Goal: Information Seeking & Learning: Find contact information

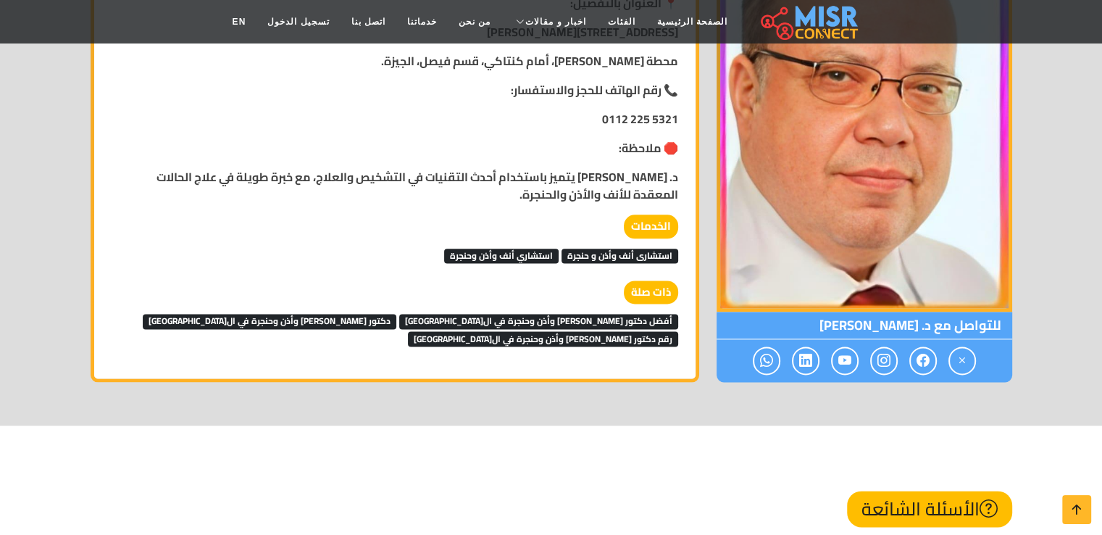
scroll to position [1811, 0]
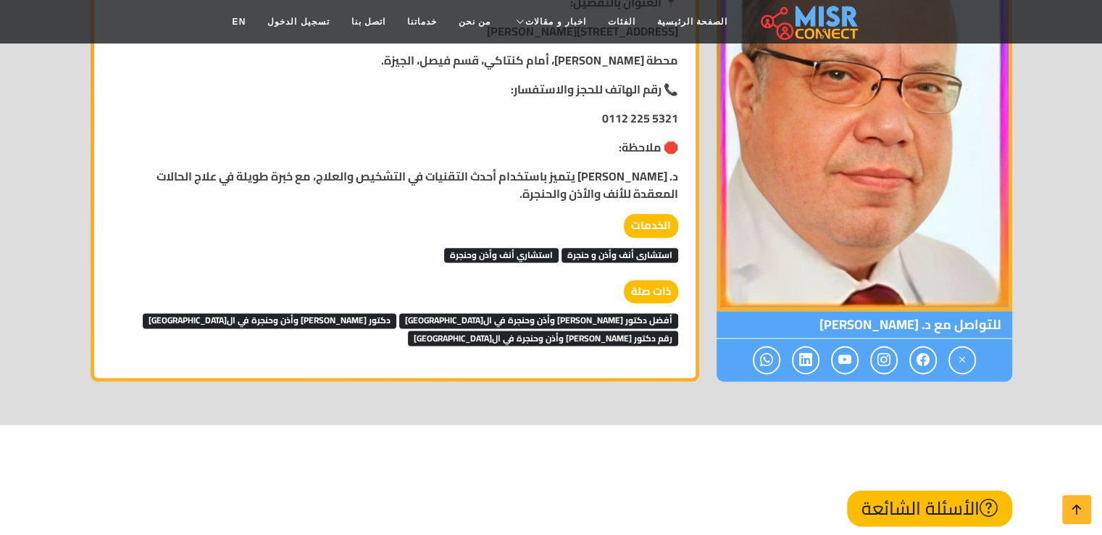
click at [562, 313] on span "أفضل دكتور [PERSON_NAME] وأذن وحنجرة في ال[GEOGRAPHIC_DATA]" at bounding box center [538, 320] width 279 height 14
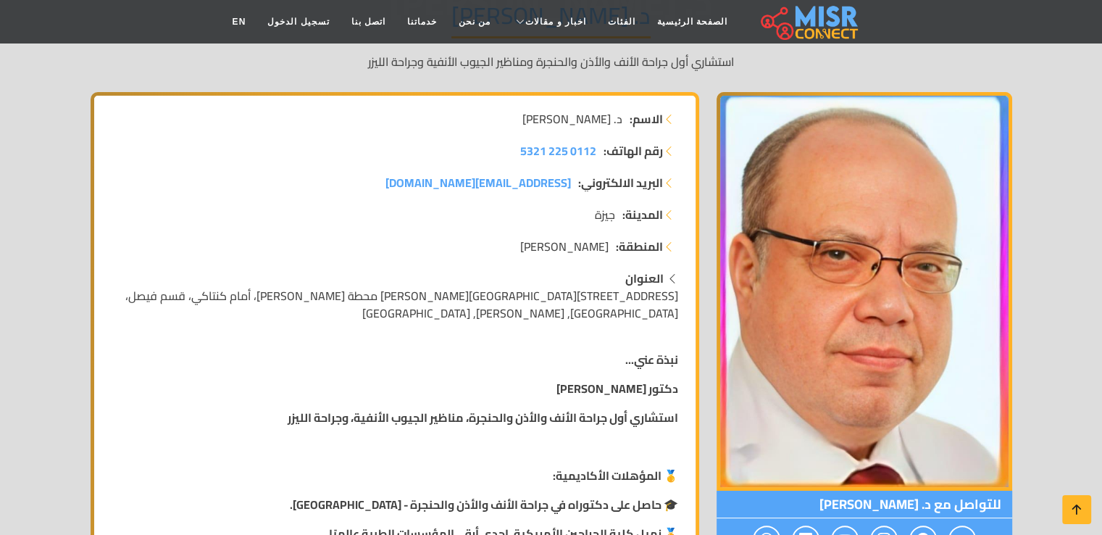
scroll to position [145, 0]
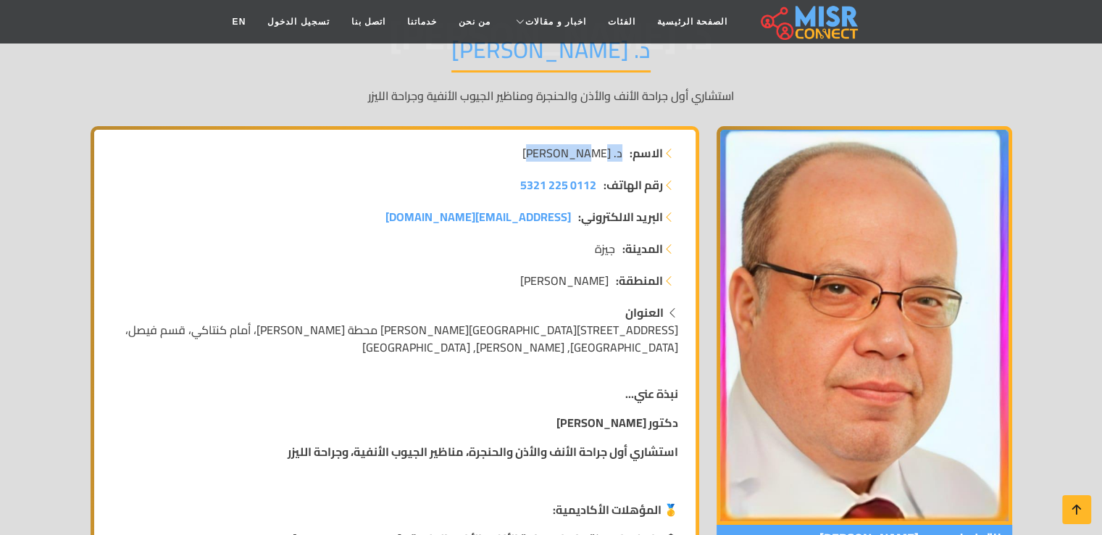
drag, startPoint x: 535, startPoint y: 149, endPoint x: 623, endPoint y: 146, distance: 87.7
click at [623, 146] on li "الاسم: د. هشام درويش" at bounding box center [395, 152] width 567 height 17
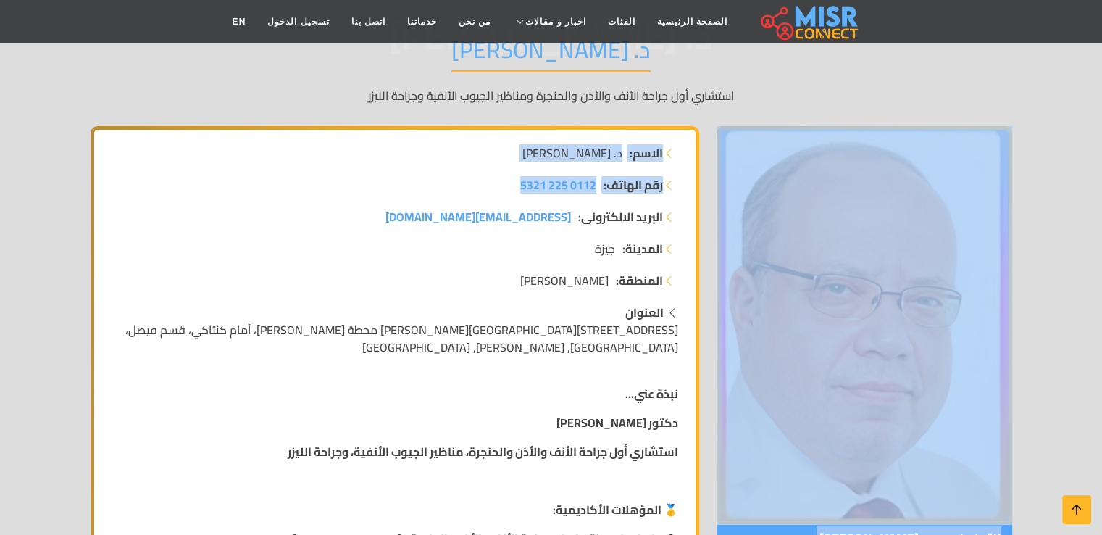
drag, startPoint x: 536, startPoint y: 176, endPoint x: 901, endPoint y: 482, distance: 476.3
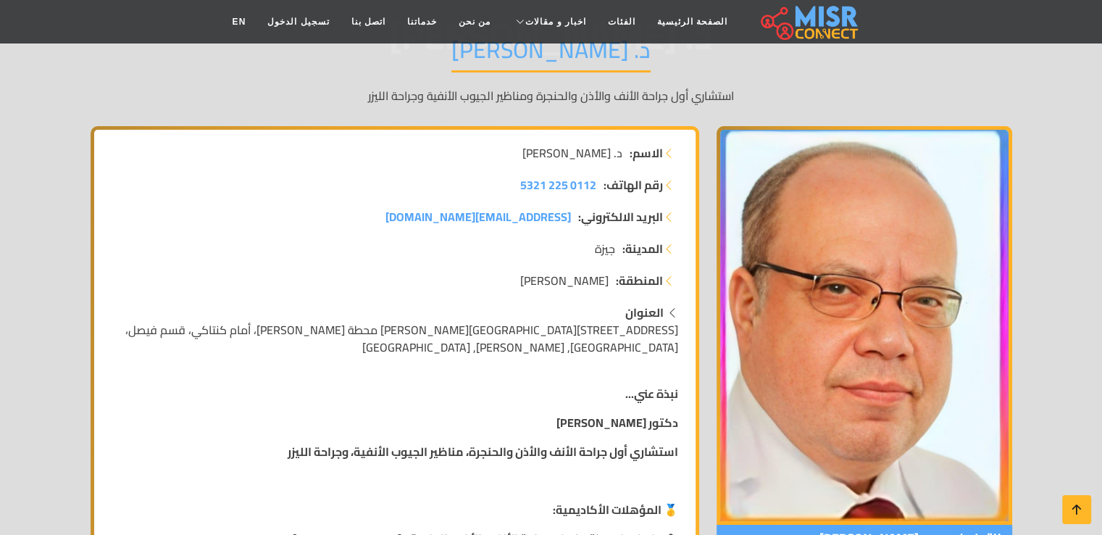
click at [452, 385] on p "نبذة عني..." at bounding box center [395, 393] width 567 height 17
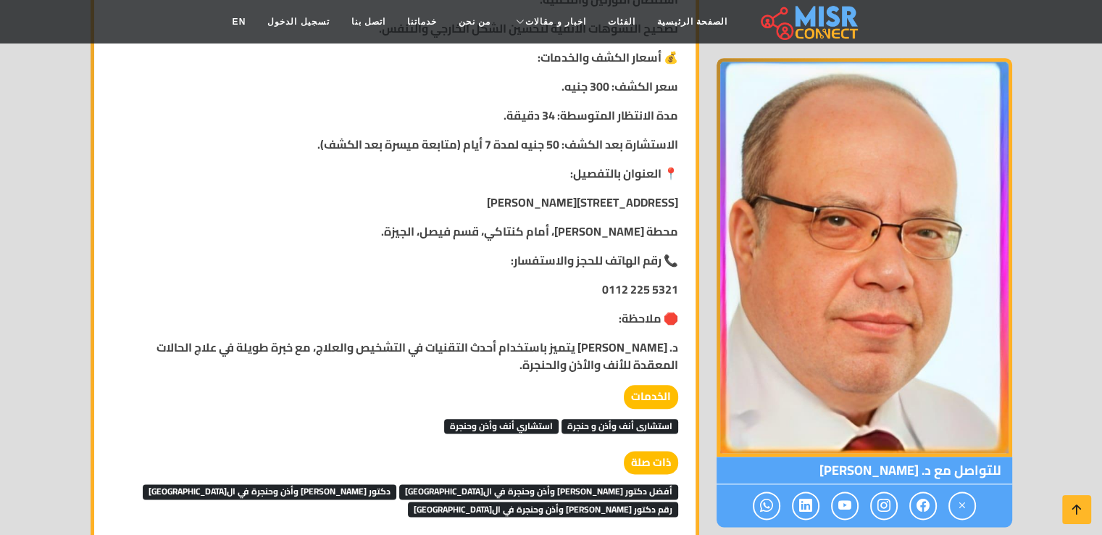
scroll to position [1667, 0]
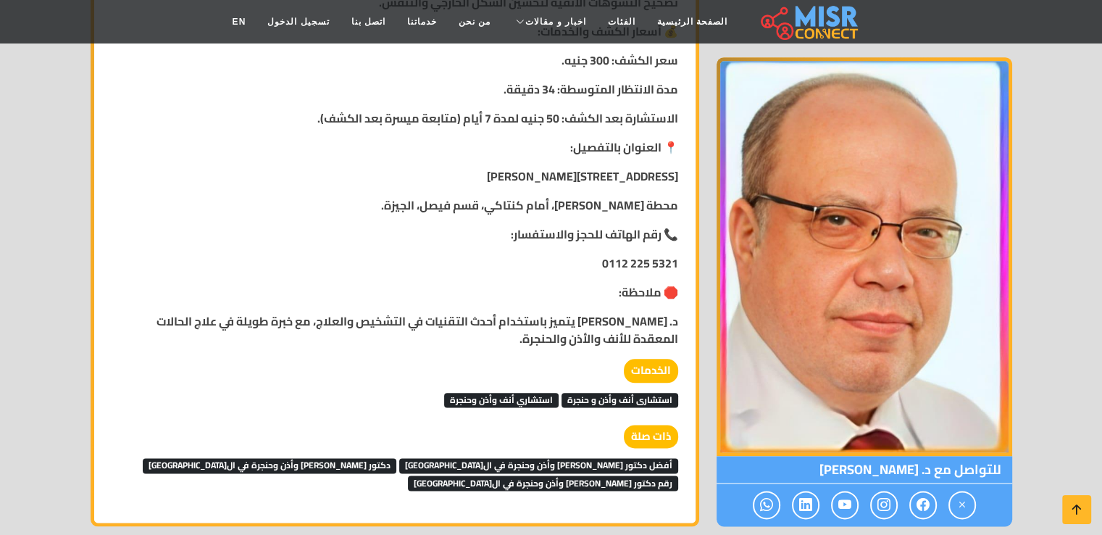
click at [504, 310] on strong "د. هشام درويش يتميز باستخدام أحدث التقنيات في التشخيص والعلاج، مع خبرة طويلة في…" at bounding box center [418, 329] width 522 height 39
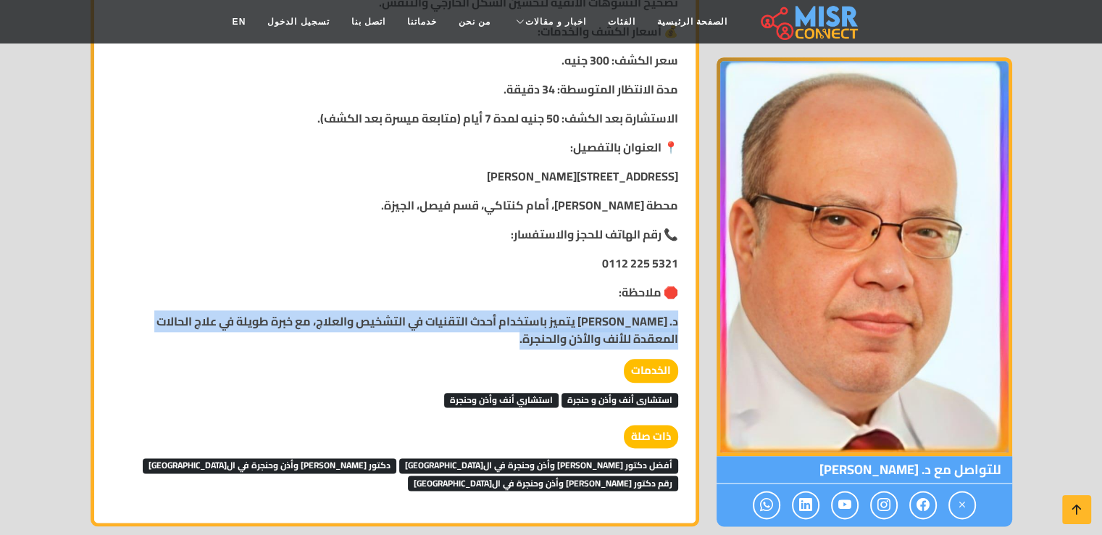
click at [504, 310] on strong "د. هشام درويش يتميز باستخدام أحدث التقنيات في التشخيص والعلاج، مع خبرة طويلة في…" at bounding box center [418, 329] width 522 height 39
click at [503, 328] on p "د. هشام درويش يتميز باستخدام أحدث التقنيات في التشخيص والعلاج، مع خبرة طويلة في…" at bounding box center [395, 329] width 567 height 35
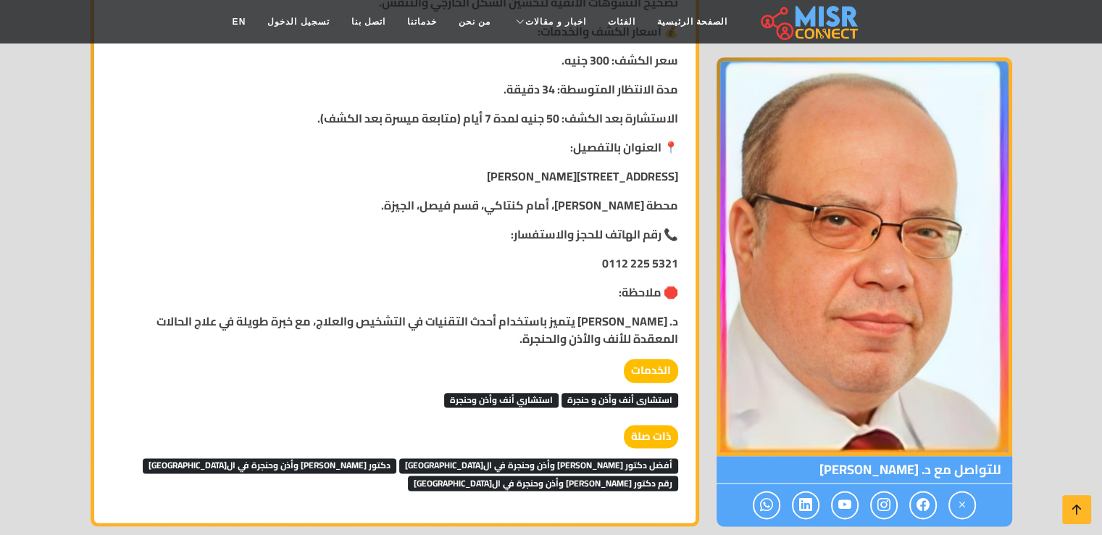
click at [533, 328] on p "د. هشام درويش يتميز باستخدام أحدث التقنيات في التشخيص والعلاج، مع خبرة طويلة في…" at bounding box center [395, 329] width 567 height 35
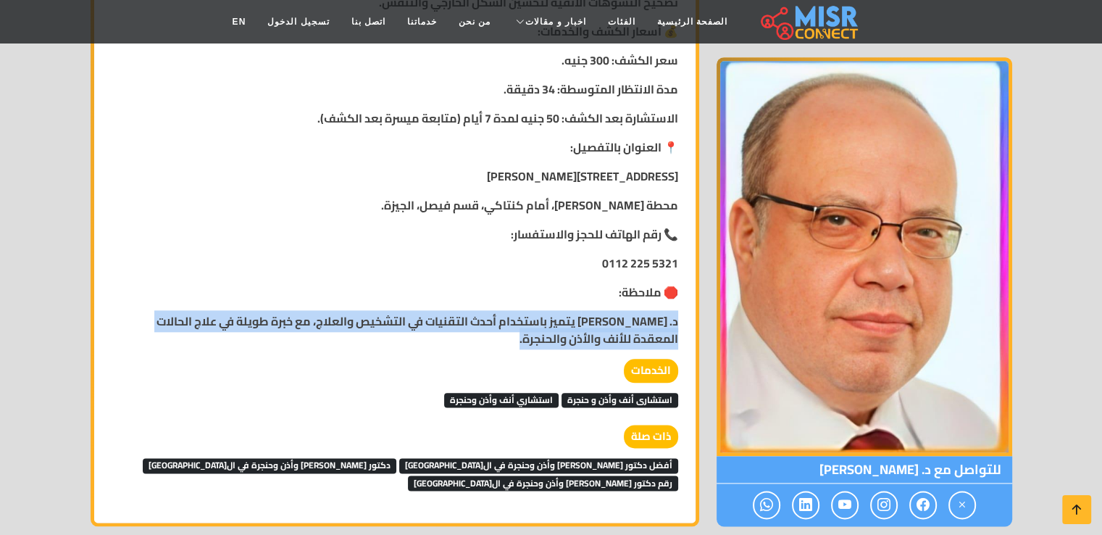
click at [533, 328] on p "د. هشام درويش يتميز باستخدام أحدث التقنيات في التشخيص والعلاج، مع خبرة طويلة في…" at bounding box center [395, 329] width 567 height 35
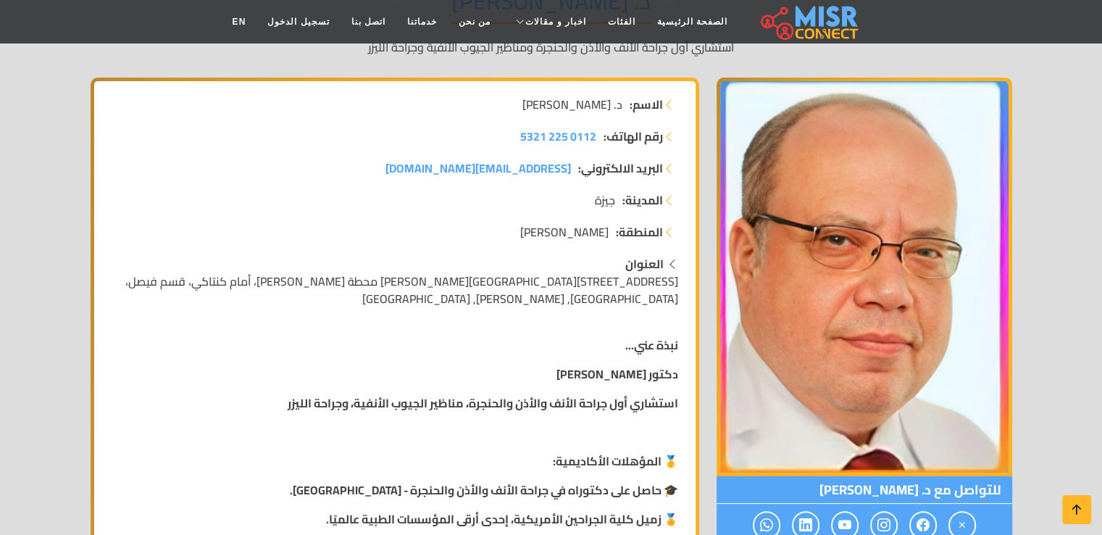
scroll to position [217, 0]
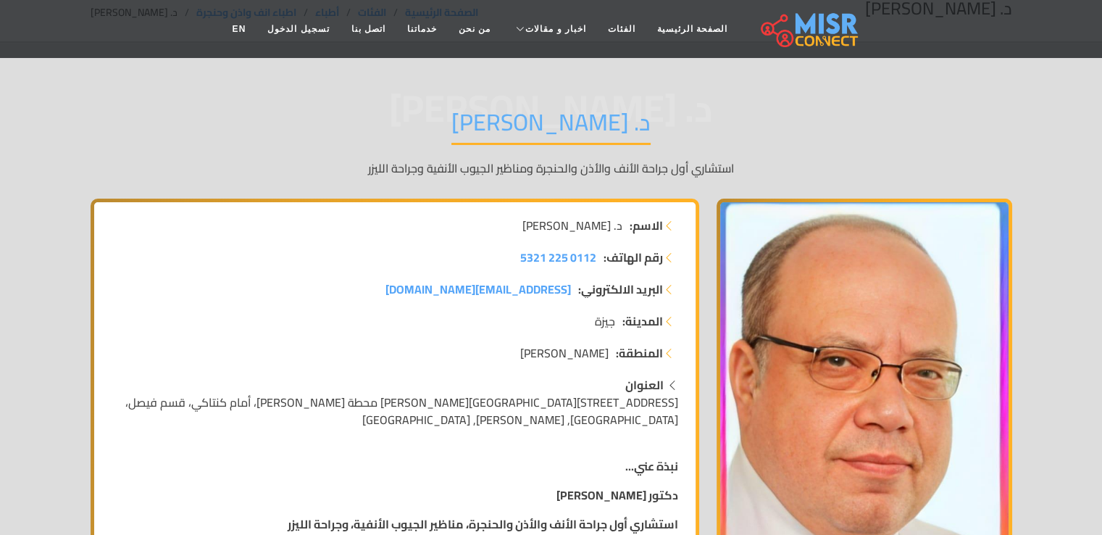
scroll to position [0, 0]
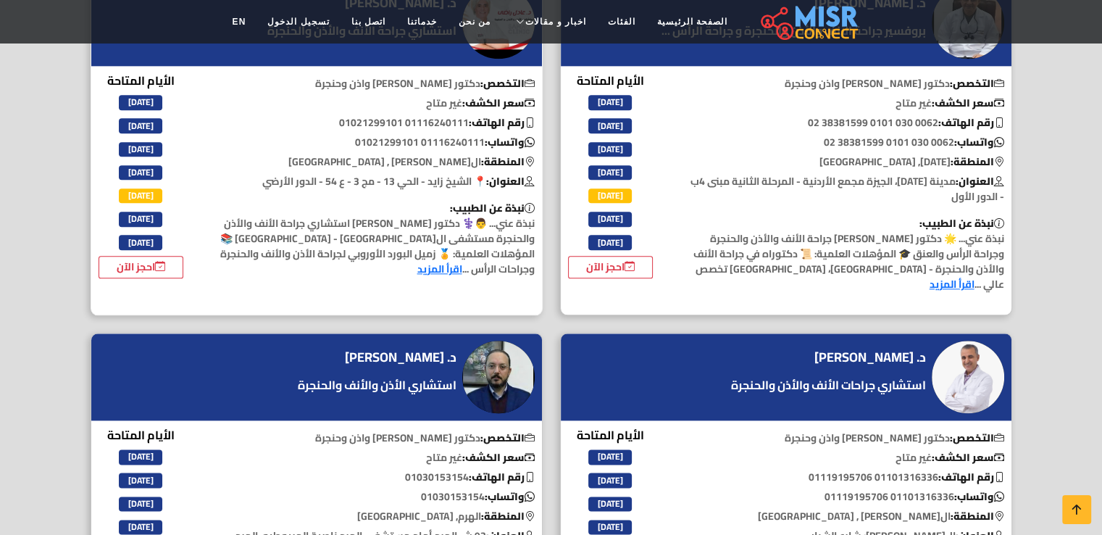
scroll to position [1739, 0]
